Goal: Information Seeking & Learning: Find specific page/section

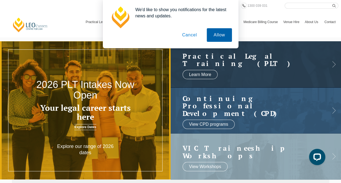
click at [221, 36] on button "Allow" at bounding box center [219, 35] width 25 height 14
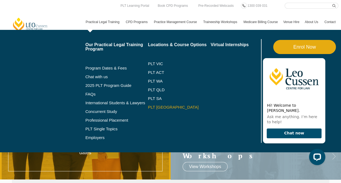
click at [158, 106] on link "PLT [GEOGRAPHIC_DATA]" at bounding box center [179, 107] width 63 height 4
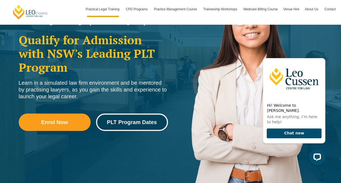
click at [145, 124] on span "PLT Program Dates" at bounding box center [132, 122] width 50 height 5
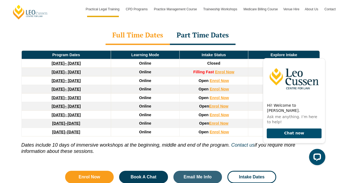
scroll to position [762, 0]
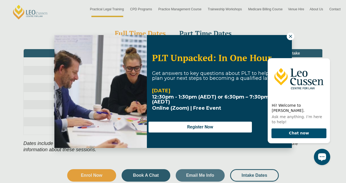
click at [293, 36] on button at bounding box center [290, 37] width 8 height 8
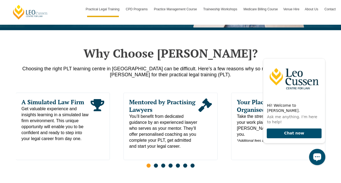
scroll to position [353, 0]
